Goal: Browse casually

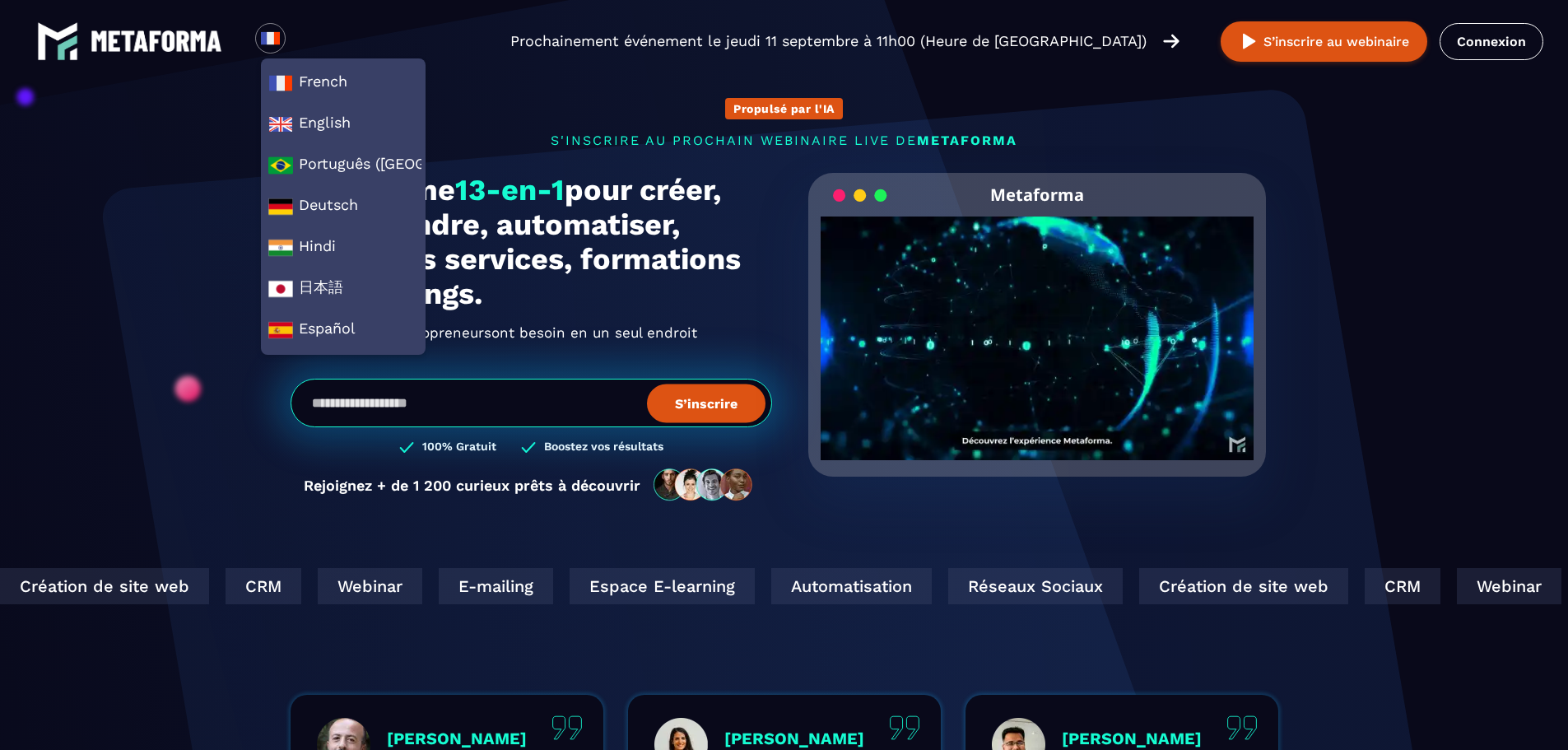
click at [323, 123] on span "English" at bounding box center [343, 124] width 150 height 25
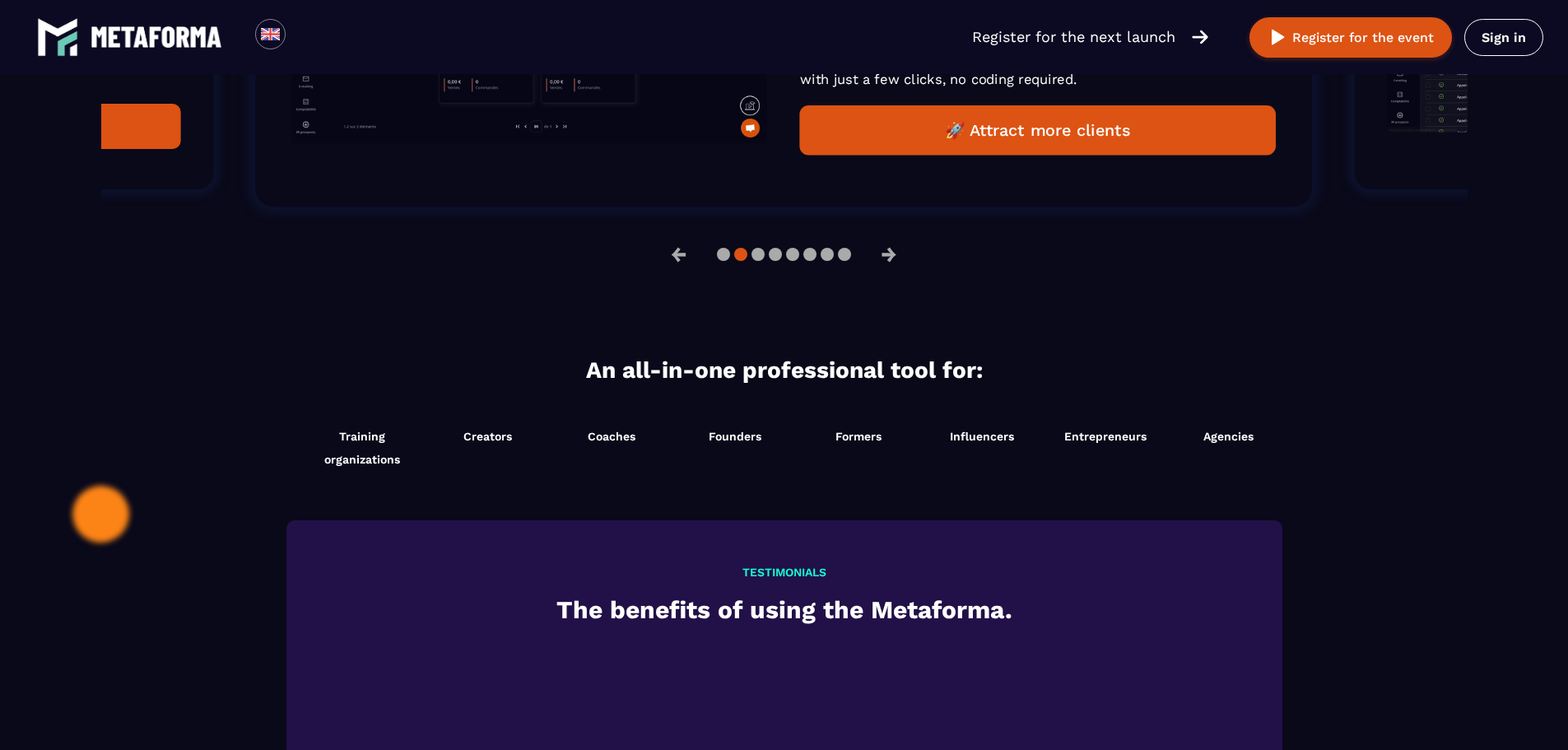
scroll to position [905, 0]
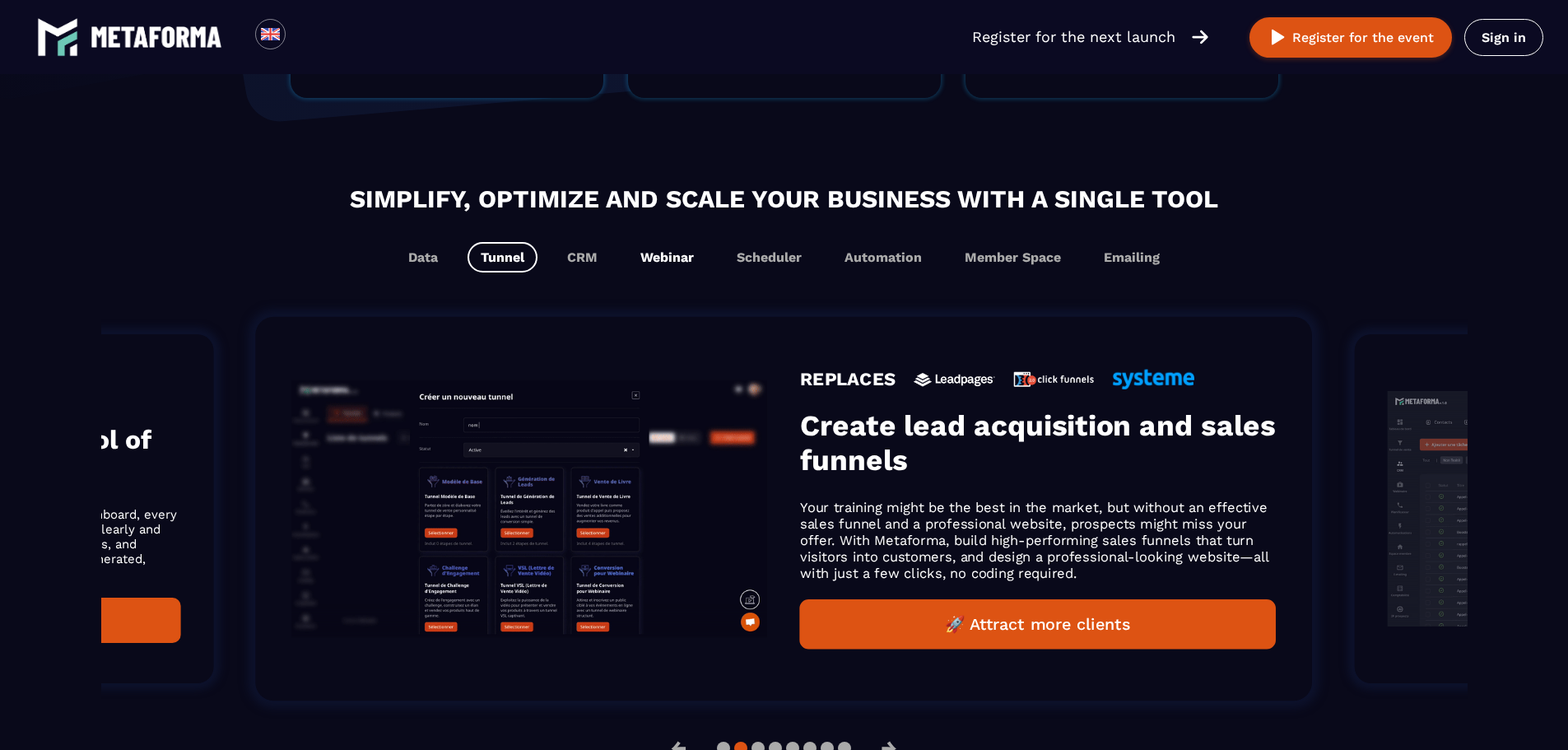
click at [680, 257] on button "Webinar" at bounding box center [667, 256] width 80 height 30
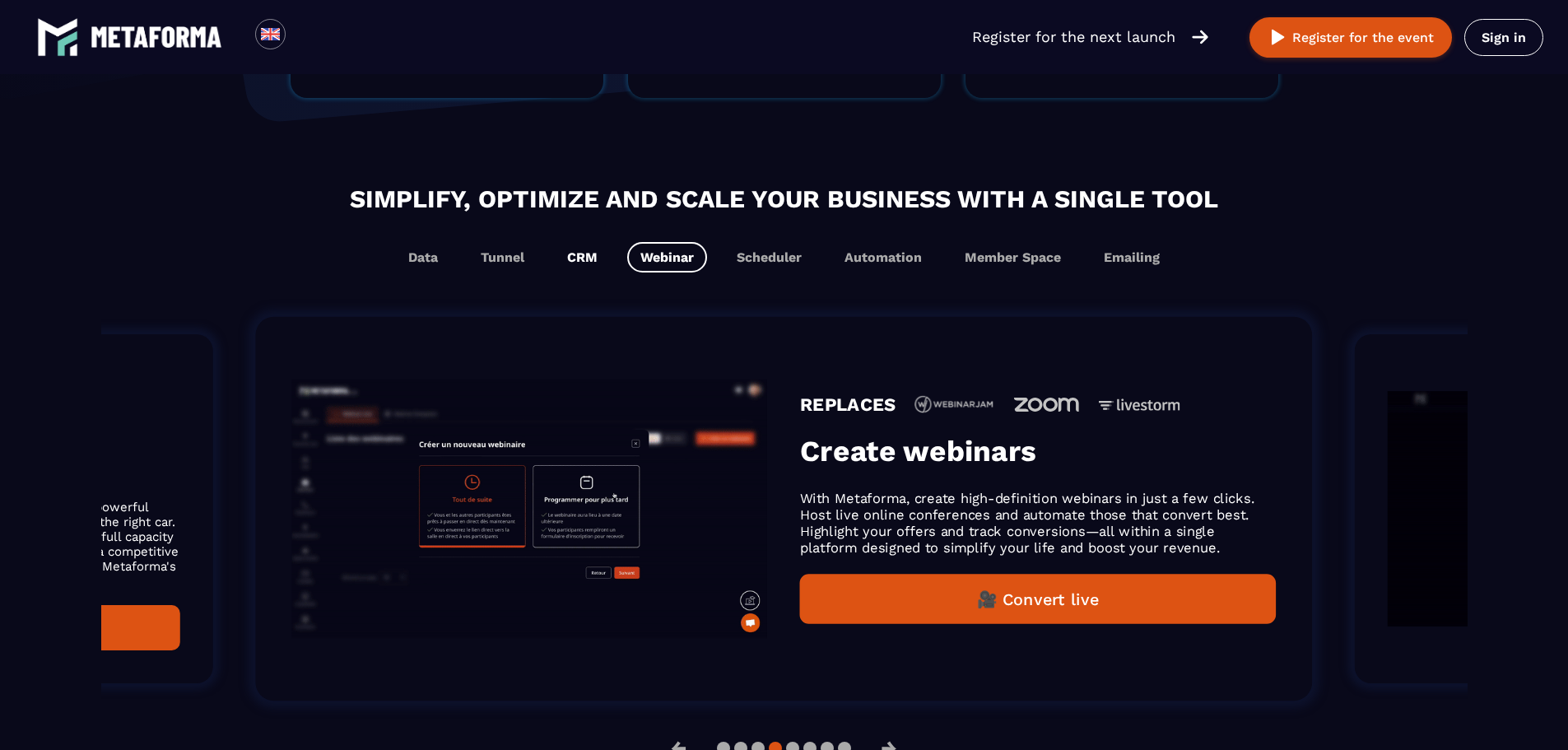
click at [583, 256] on button "CRM" at bounding box center [582, 256] width 57 height 30
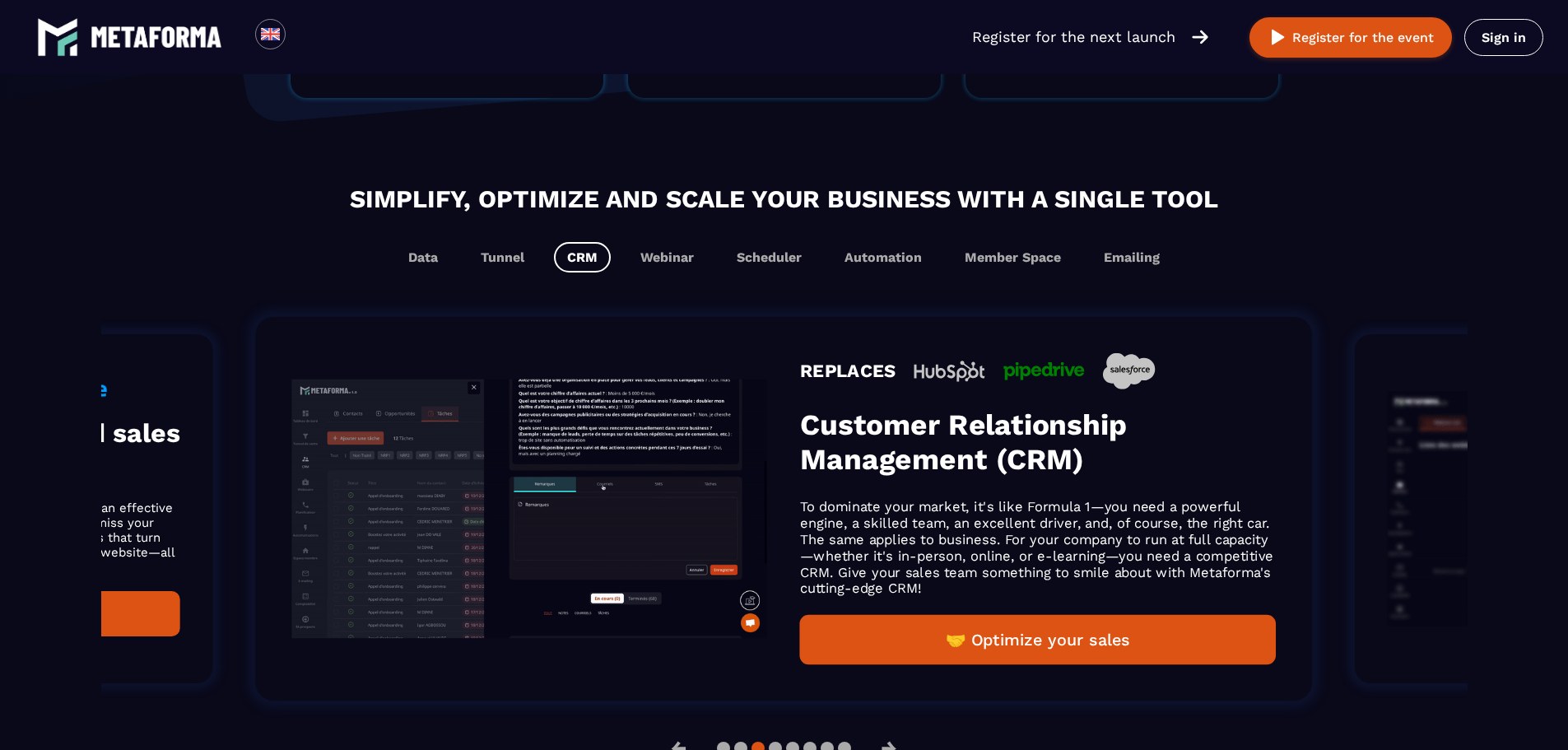
click at [669, 281] on div "Simplify, optimize and scale your business with a single tool Data Tunnel CRM W…" at bounding box center [784, 474] width 1366 height 588
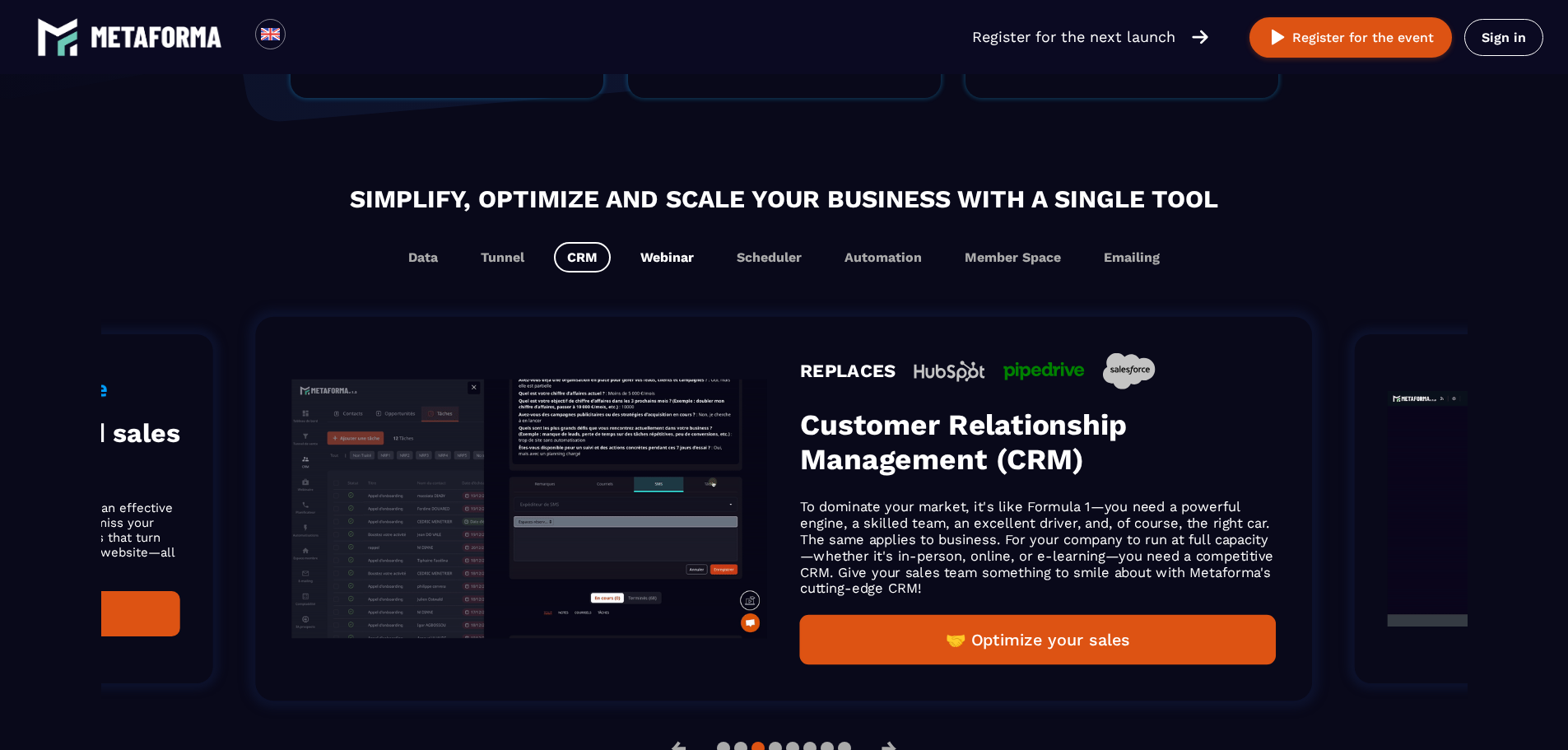
click at [677, 260] on button "Webinar" at bounding box center [667, 256] width 80 height 30
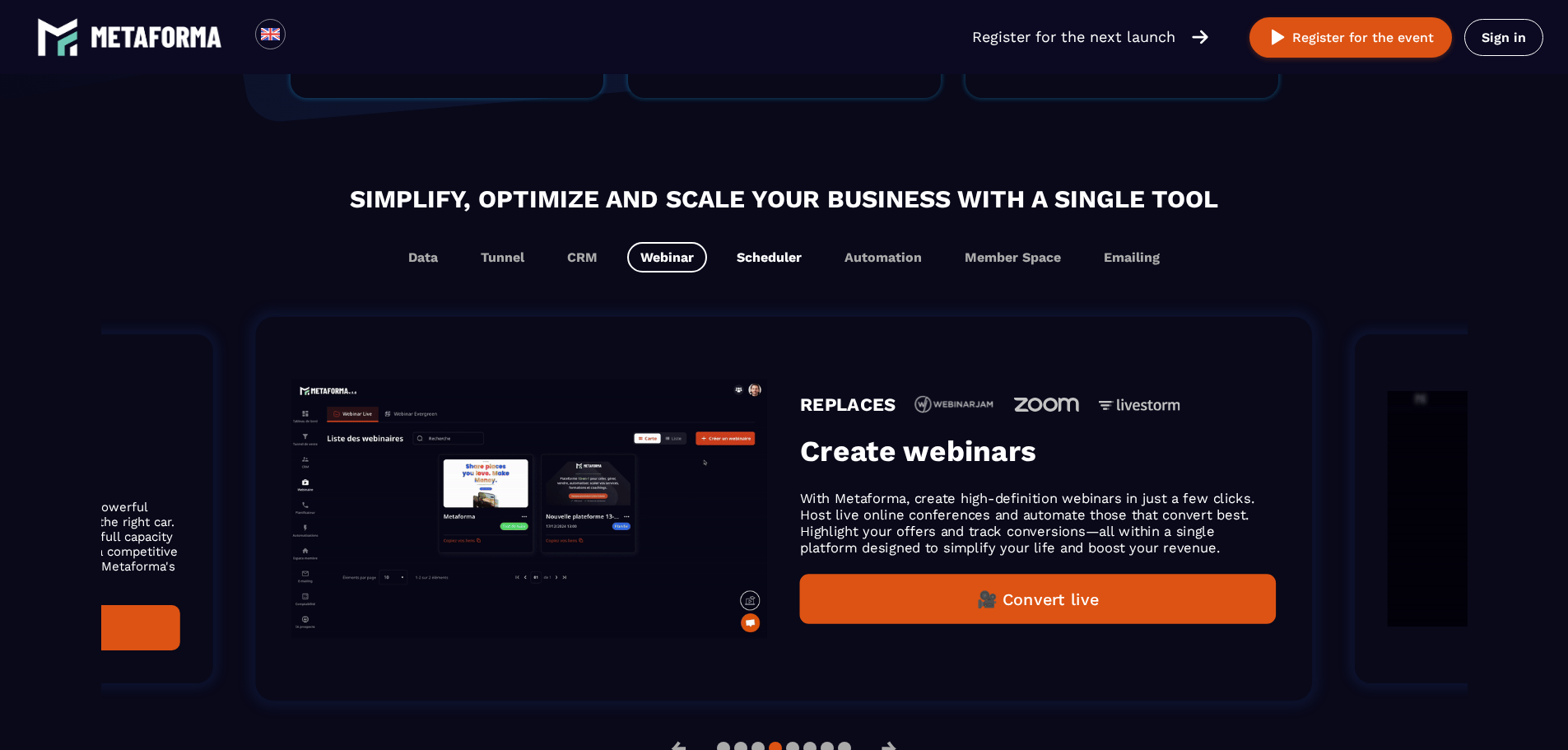
click at [760, 262] on button "Scheduler" at bounding box center [769, 256] width 91 height 30
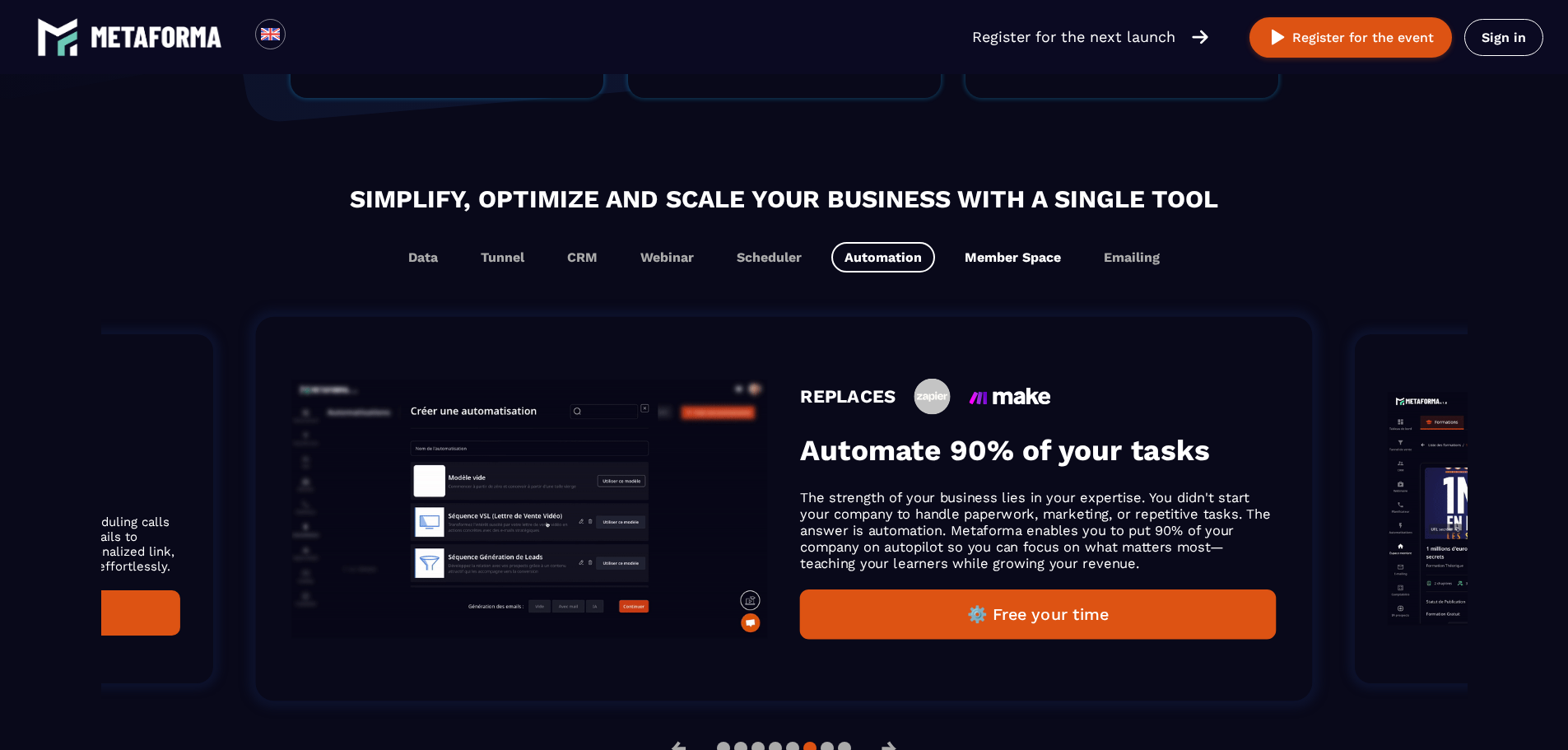
click at [966, 256] on button "Member Space" at bounding box center [1012, 256] width 122 height 30
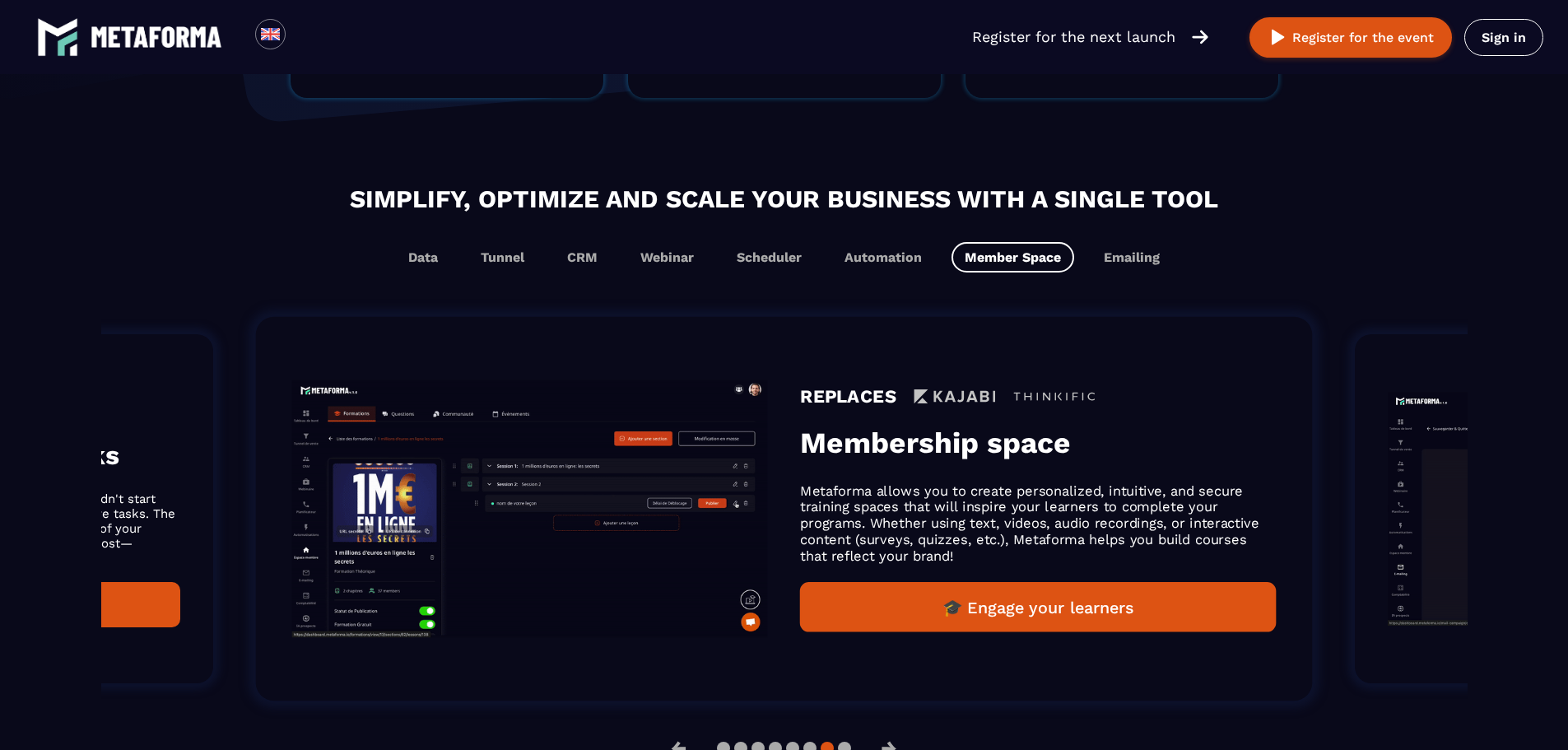
click at [488, 500] on img "Gallery" at bounding box center [529, 509] width 475 height 257
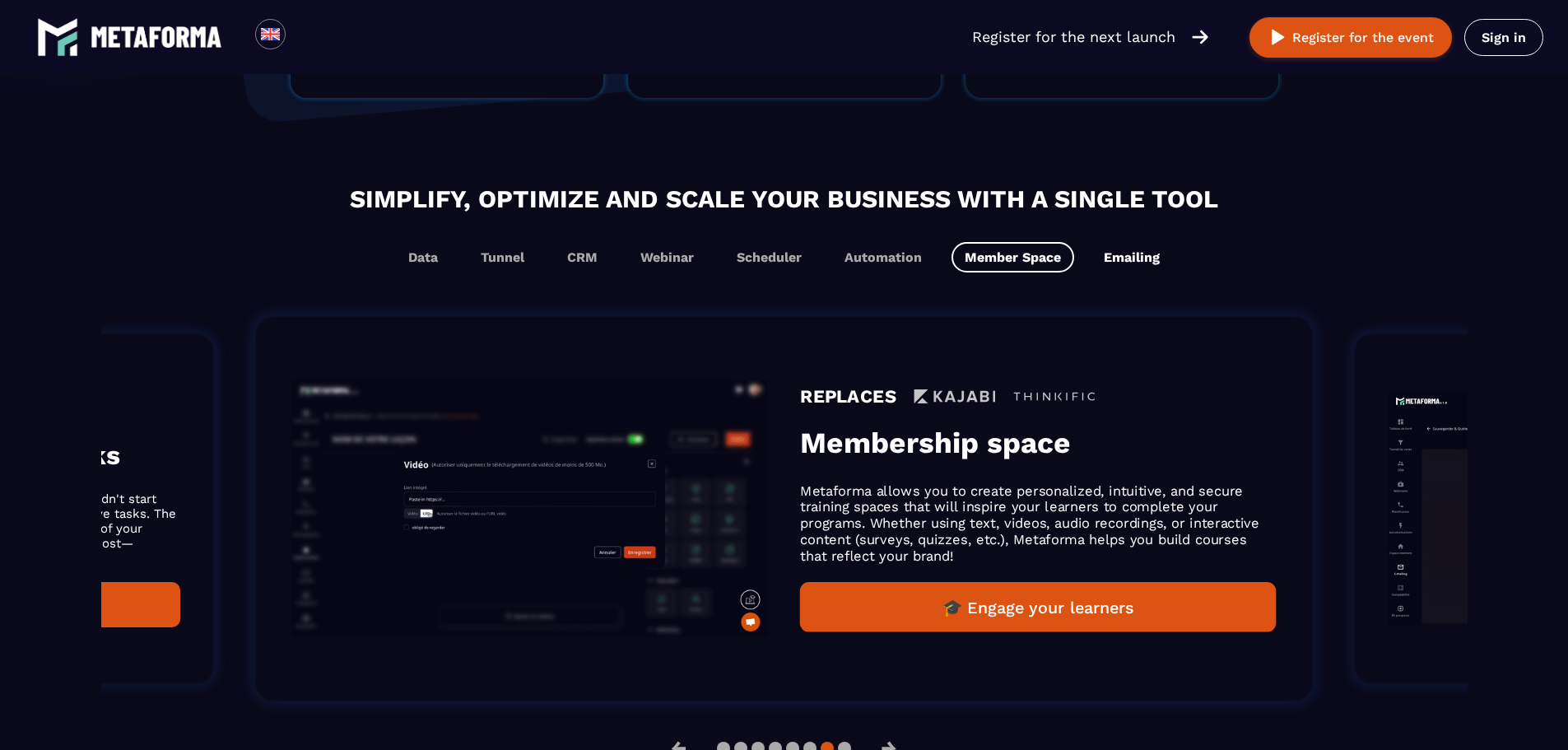
click at [1135, 263] on button "Emailing" at bounding box center [1131, 256] width 82 height 30
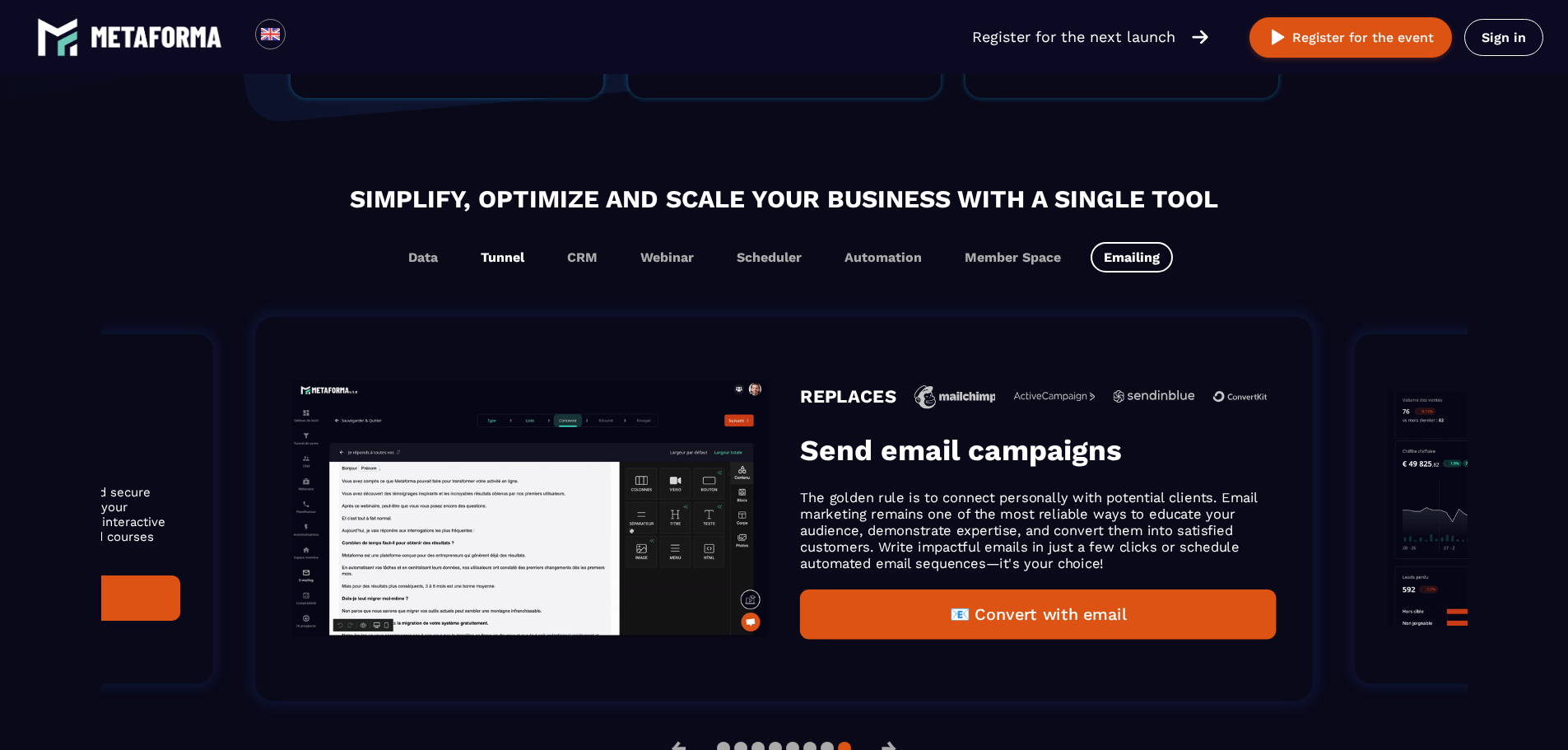
click at [536, 255] on button "Tunnel" at bounding box center [502, 256] width 70 height 30
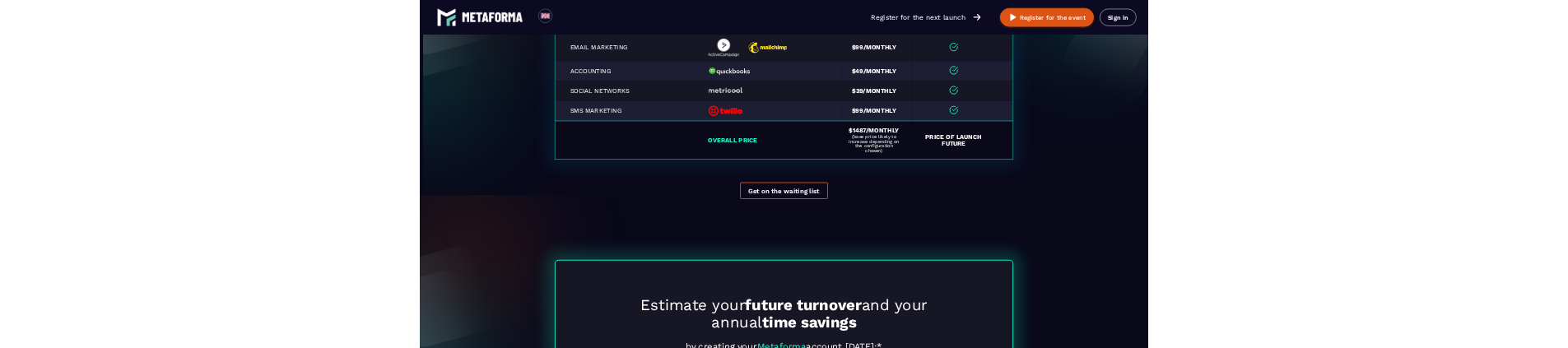
scroll to position [4306, 0]
